Goal: Task Accomplishment & Management: Manage account settings

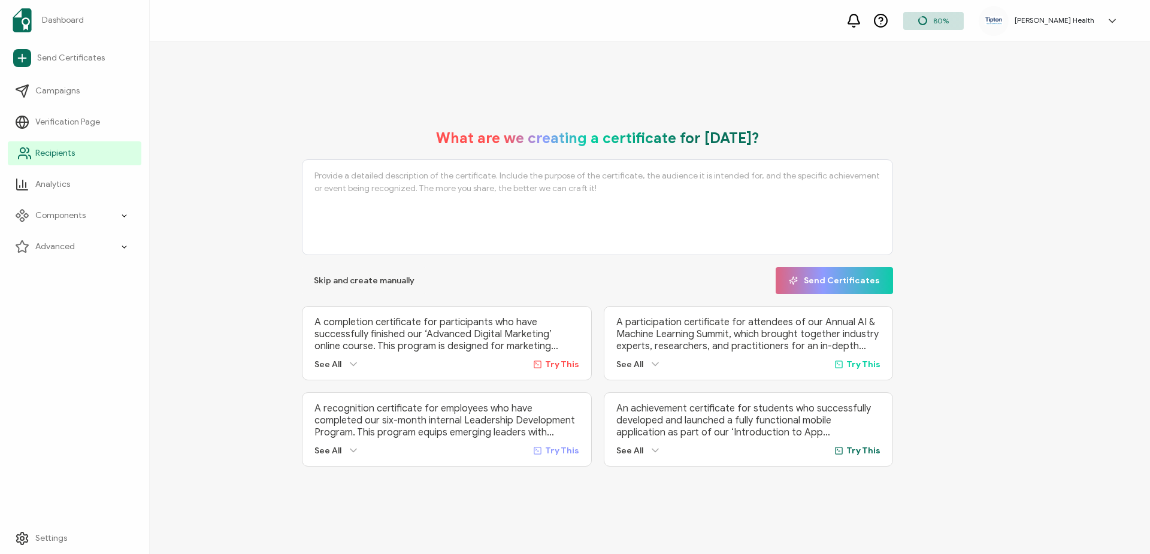
click at [39, 146] on link "Recipients" at bounding box center [75, 153] width 134 height 24
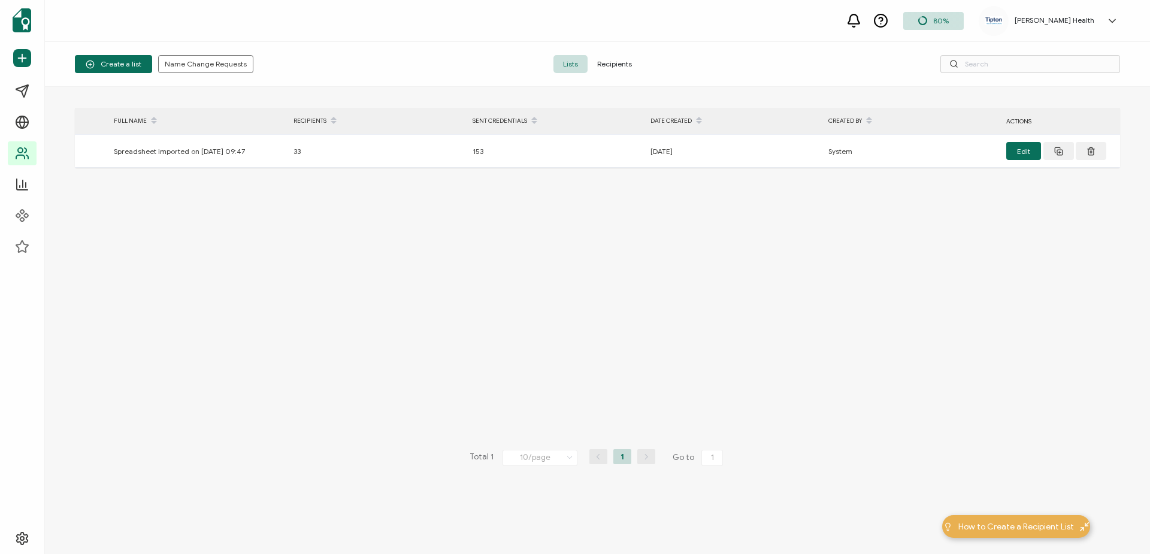
click at [627, 66] on span "Recipients" at bounding box center [614, 64] width 54 height 18
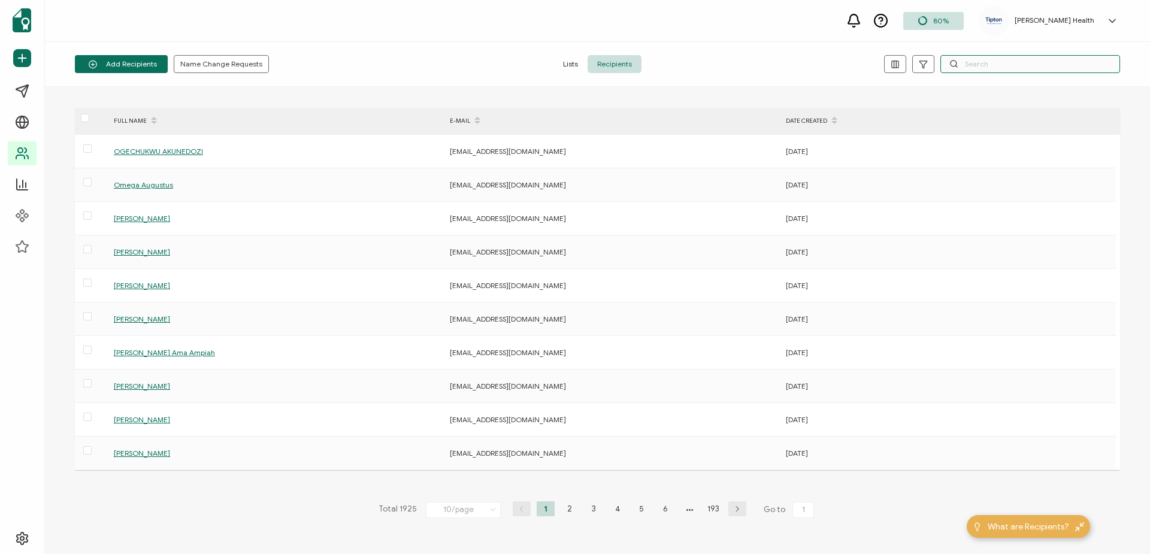
click at [1001, 66] on input "text" at bounding box center [1030, 64] width 180 height 18
paste input "[EMAIL_ADDRESS][DOMAIN_NAME]"
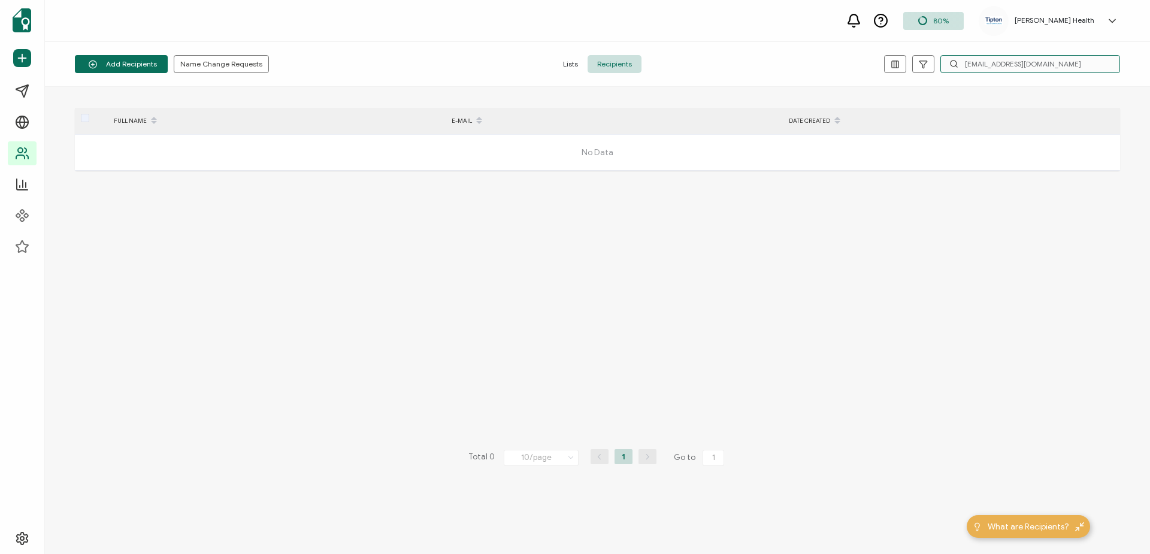
drag, startPoint x: 1056, startPoint y: 60, endPoint x: 962, endPoint y: 62, distance: 94.0
click at [962, 62] on input "[EMAIL_ADDRESS][DOMAIN_NAME]" at bounding box center [1030, 64] width 180 height 18
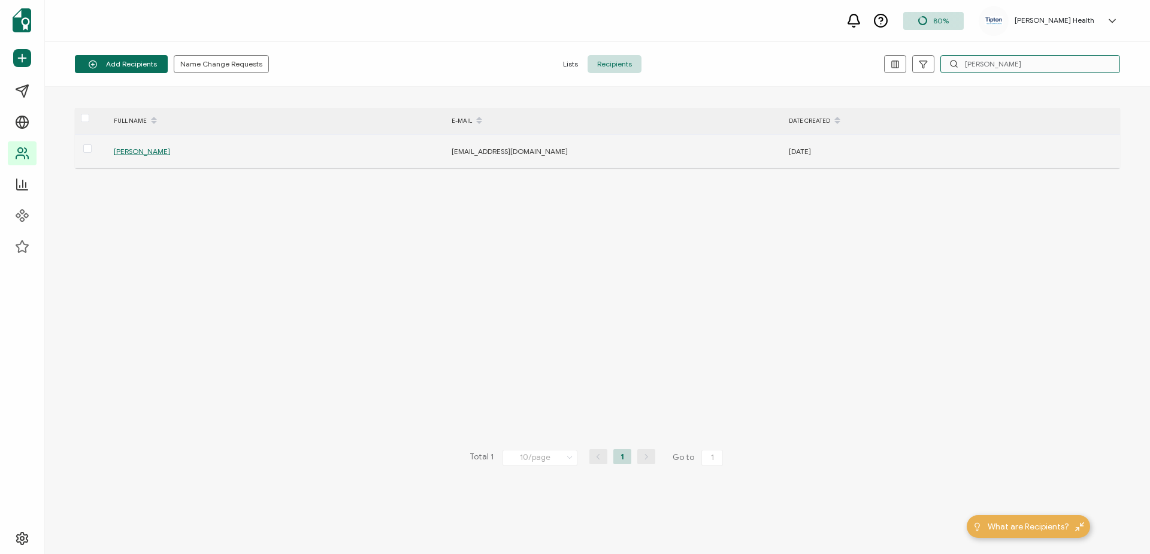
type input "[PERSON_NAME]"
click at [148, 153] on span "[PERSON_NAME]" at bounding box center [142, 151] width 56 height 9
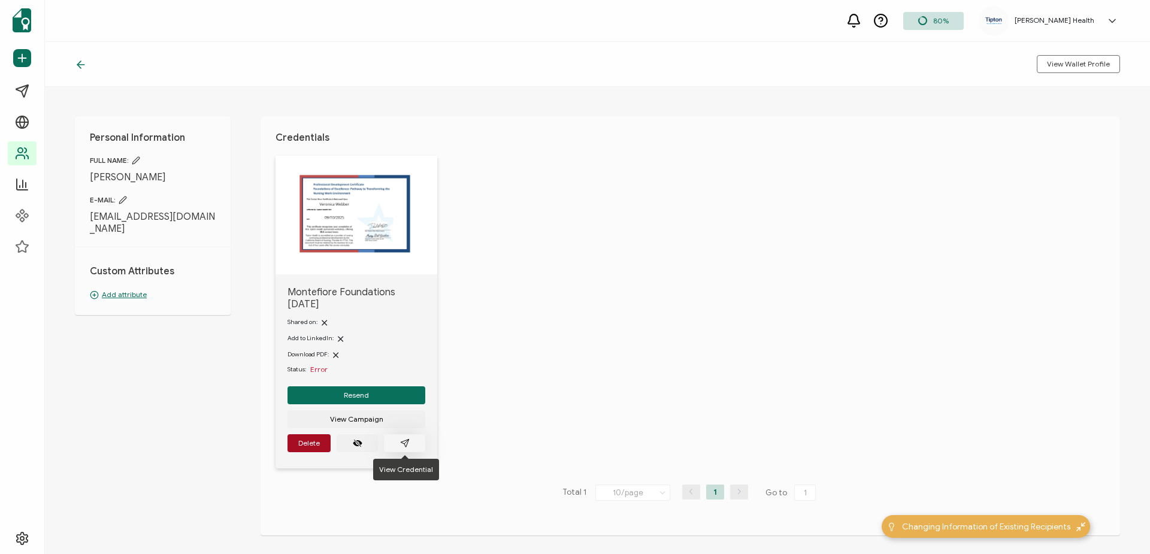
click at [402, 442] on icon "paper plane outline" at bounding box center [405, 443] width 10 height 10
click at [1109, 17] on icon at bounding box center [1112, 21] width 12 height 12
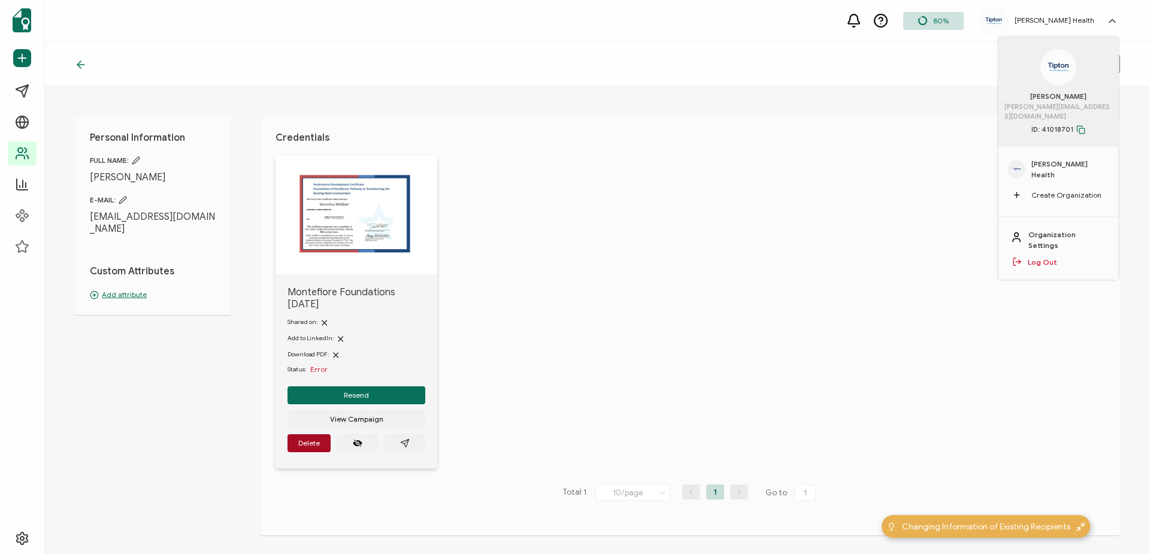
click at [1048, 257] on link "Log Out" at bounding box center [1041, 262] width 29 height 11
